Goal: Check status

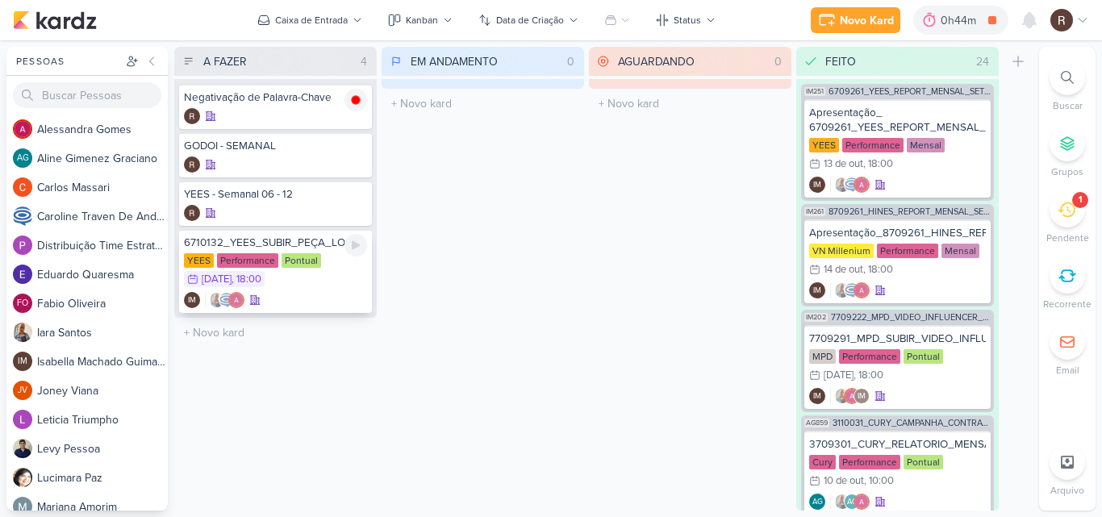
click at [298, 259] on div "Pontual" at bounding box center [302, 260] width 40 height 15
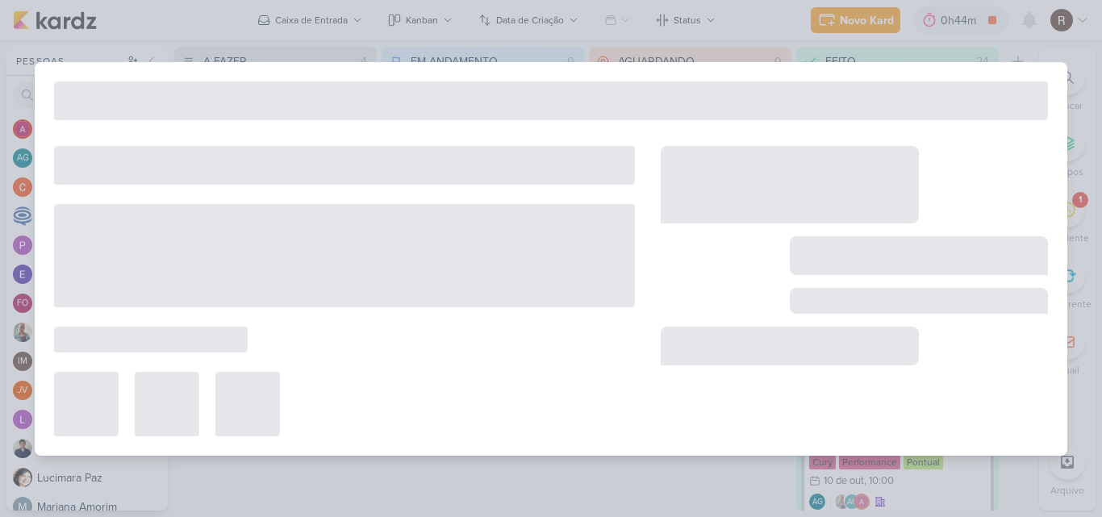
type input "6710132_YEES_SUBIR_PEÇA_LOGO_NOVA"
type input "[DATE] 18:00"
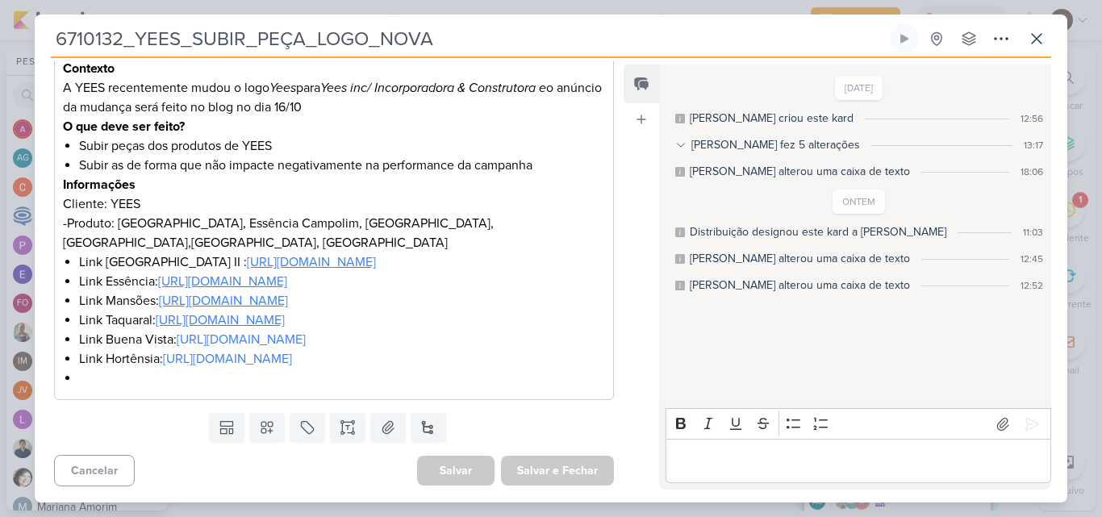
scroll to position [323, 0]
click at [356, 254] on u "[URL][DOMAIN_NAME]" at bounding box center [311, 262] width 129 height 16
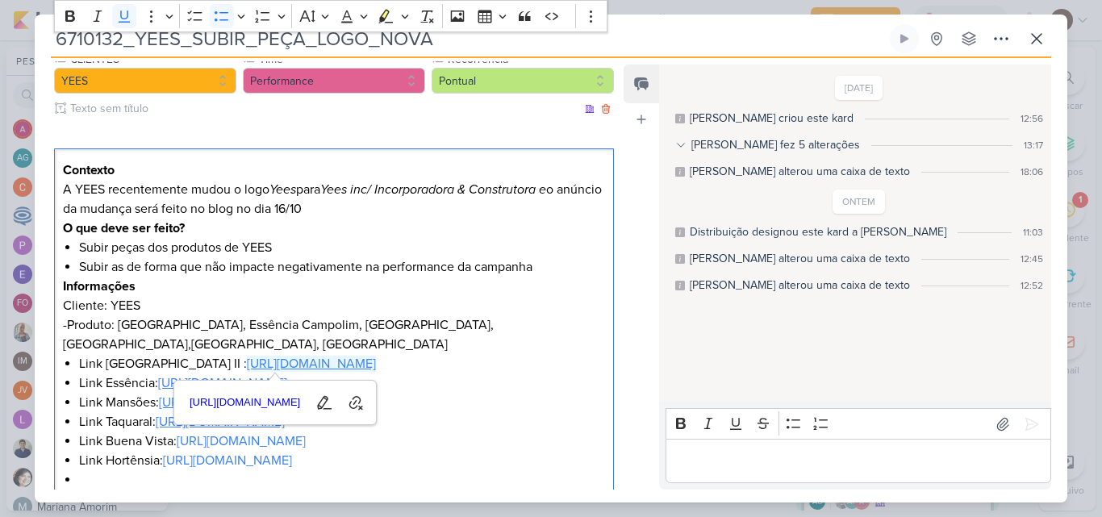
scroll to position [242, 0]
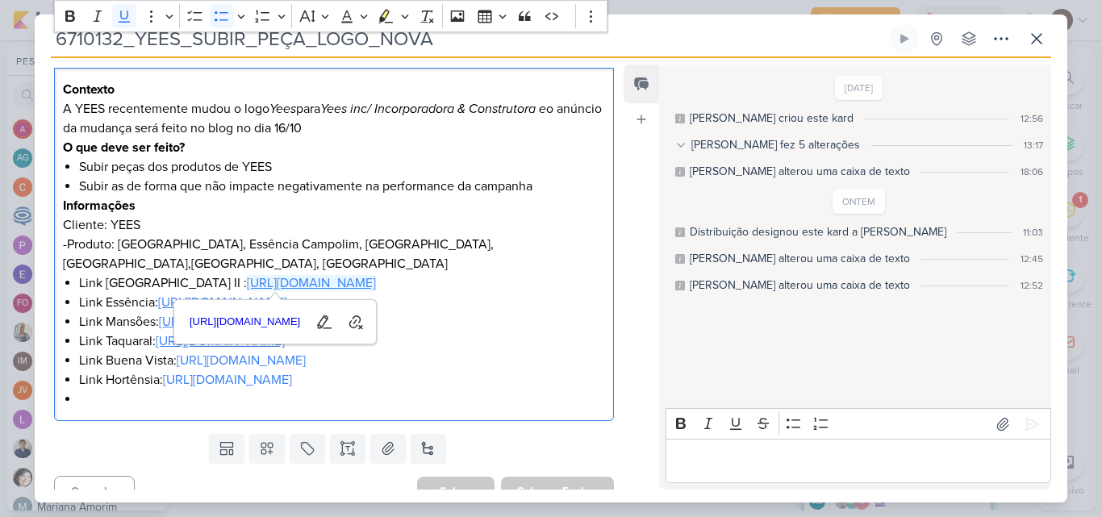
click at [684, 332] on div "[DATE] [PERSON_NAME] criou este kard 12:56 [PERSON_NAME] fez 5 alterações 13:17…" at bounding box center [854, 234] width 390 height 336
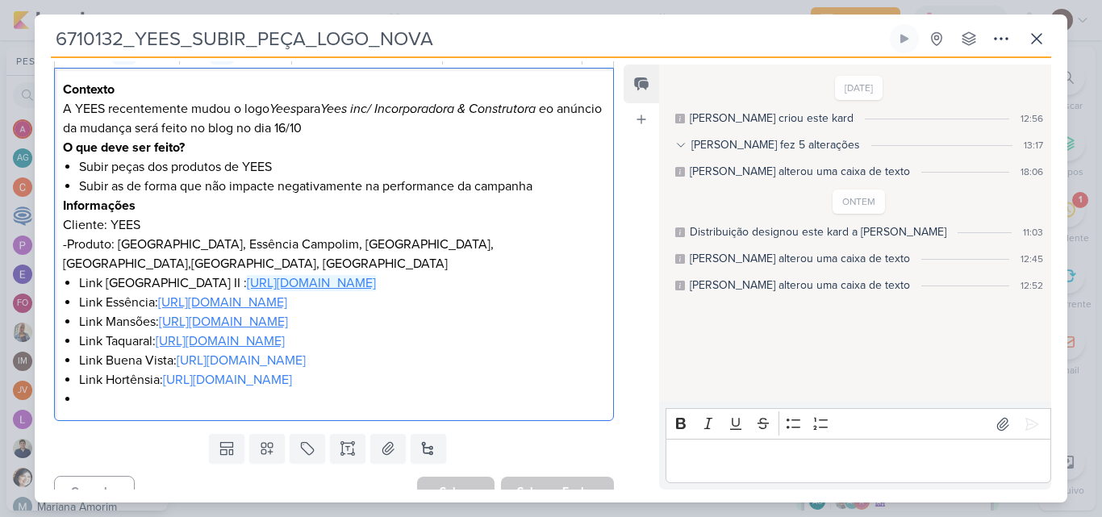
click at [290, 284] on u "[URL][DOMAIN_NAME]" at bounding box center [311, 283] width 129 height 16
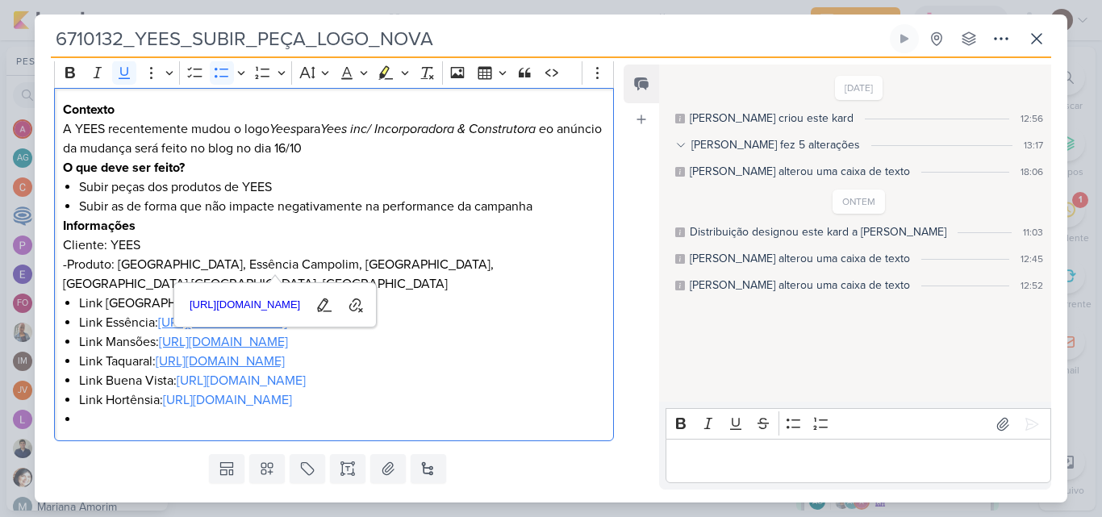
scroll to position [260, 0]
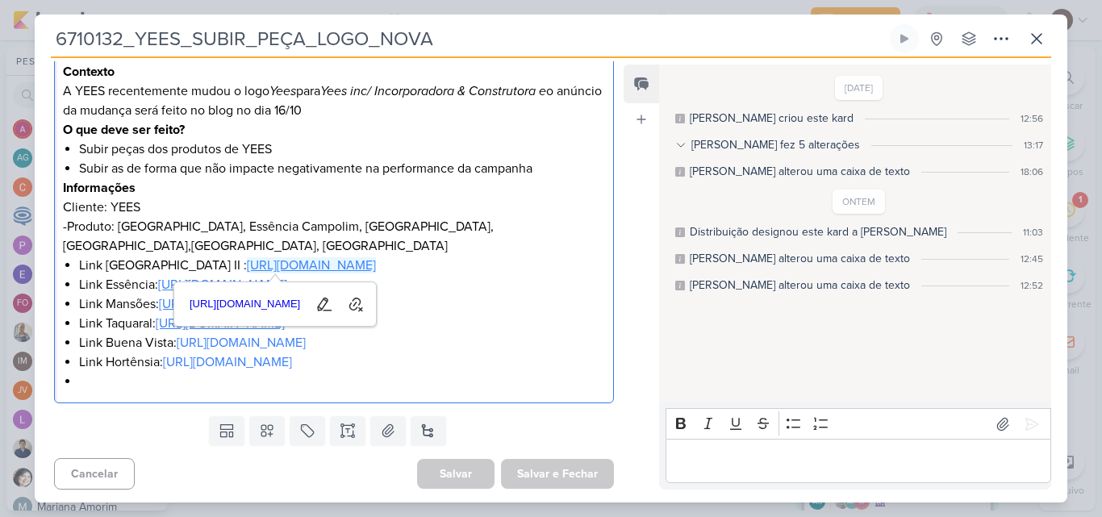
click at [158, 293] on u "[URL][DOMAIN_NAME]" at bounding box center [222, 285] width 129 height 16
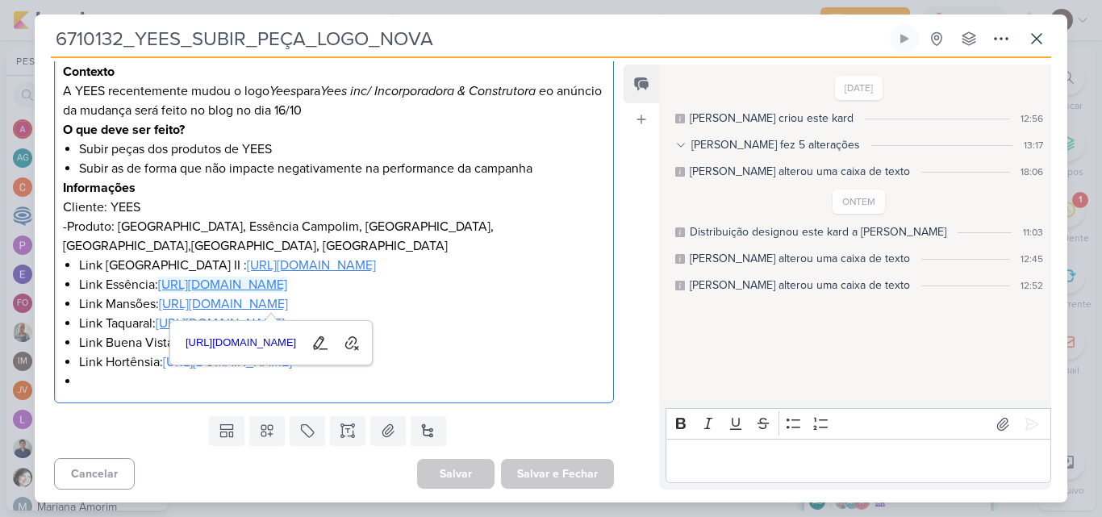
click at [159, 312] on u "[URL][DOMAIN_NAME]" at bounding box center [223, 304] width 129 height 16
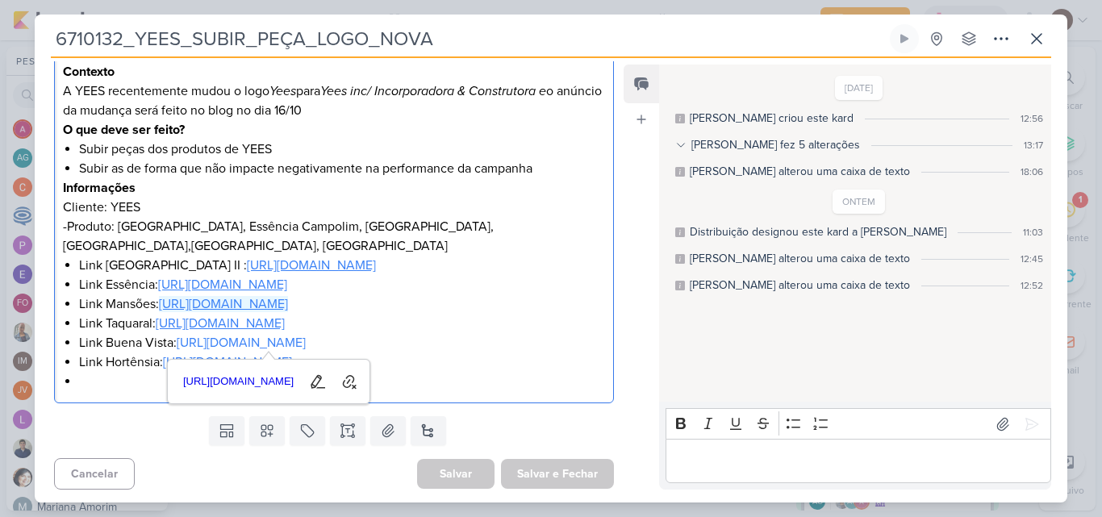
click at [659, 356] on div "[DATE] [PERSON_NAME] criou este kard 12:56 [PERSON_NAME] fez 5 alterações 13:17…" at bounding box center [854, 234] width 390 height 336
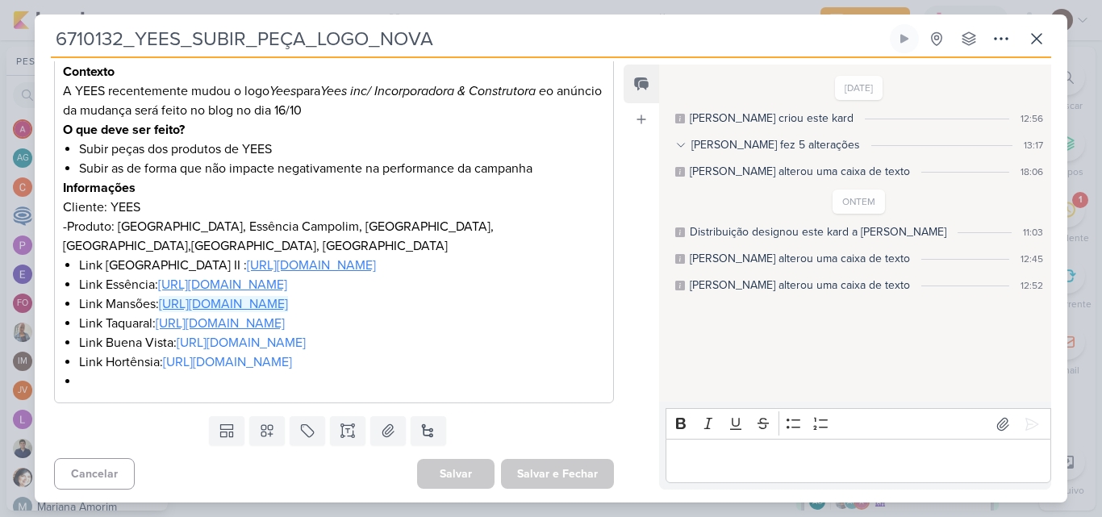
click at [238, 332] on u "[URL][DOMAIN_NAME]" at bounding box center [220, 323] width 129 height 16
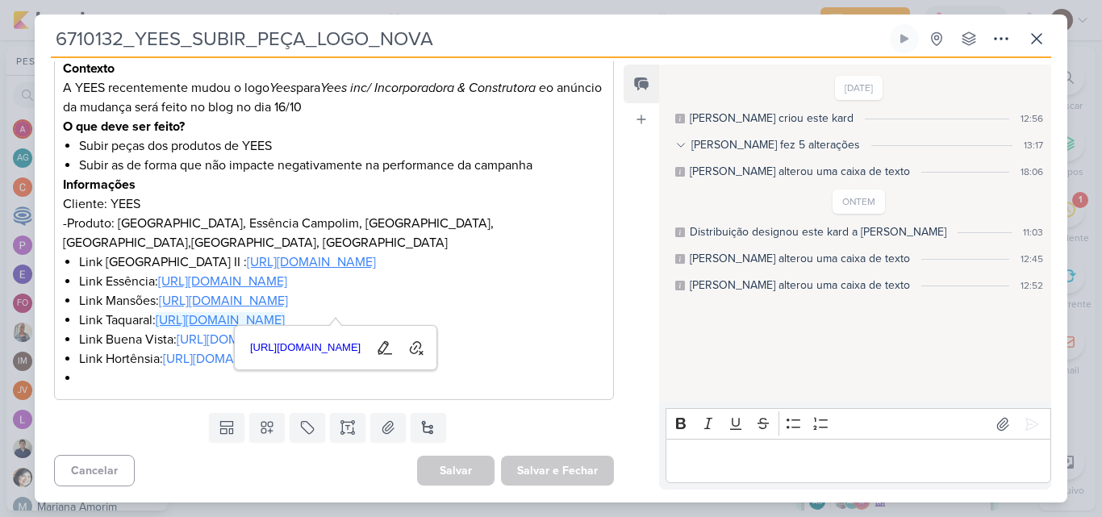
scroll to position [340, 0]
click at [177, 332] on link "[URL][DOMAIN_NAME]" at bounding box center [241, 340] width 129 height 16
click at [163, 357] on link "[URL][DOMAIN_NAME]" at bounding box center [227, 359] width 129 height 16
